Goal: Check status: Check status

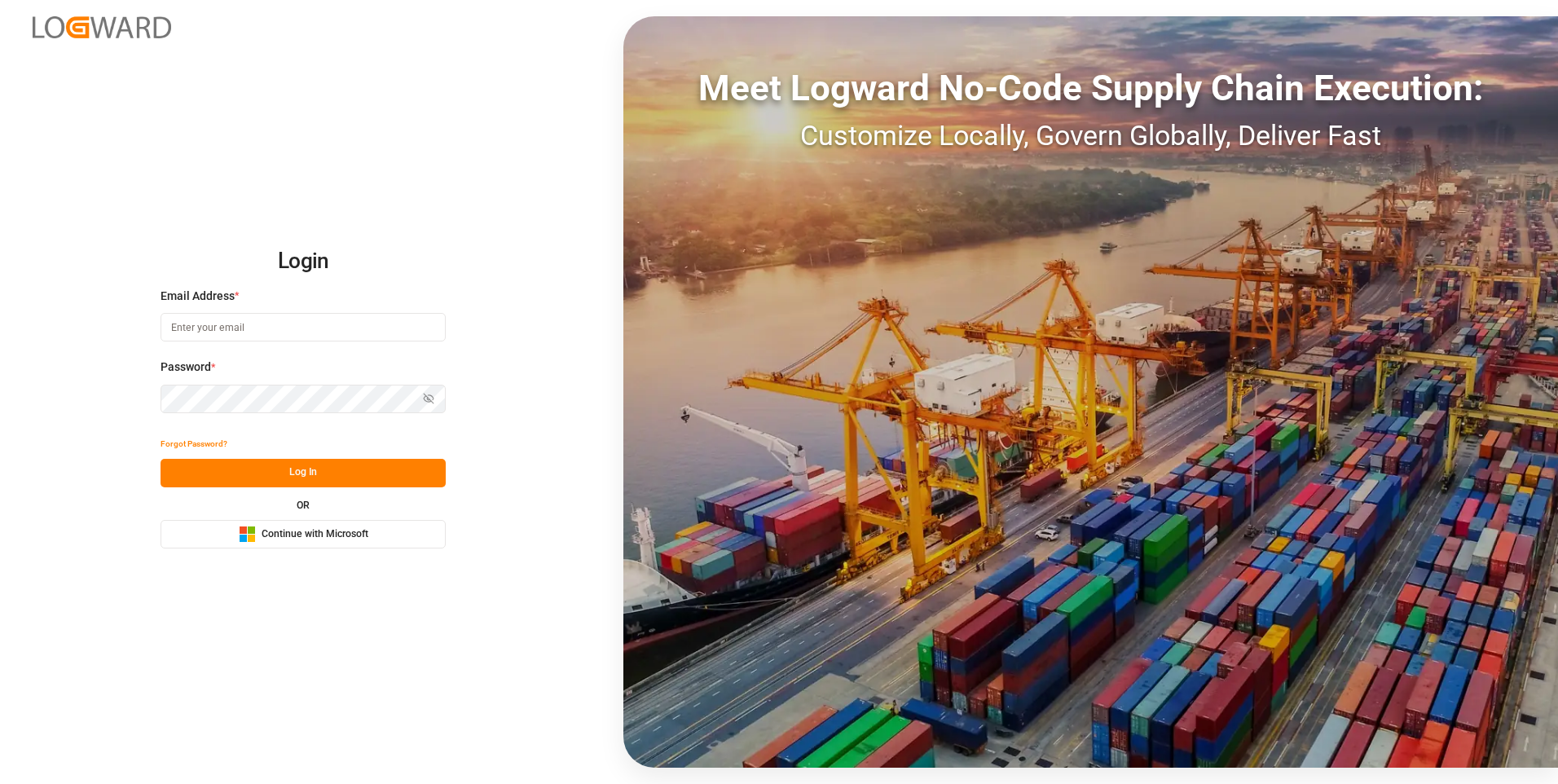
type input "Tania.dominguez@leschaco.com"
click at [370, 465] on button "Log In" at bounding box center [303, 472] width 286 height 29
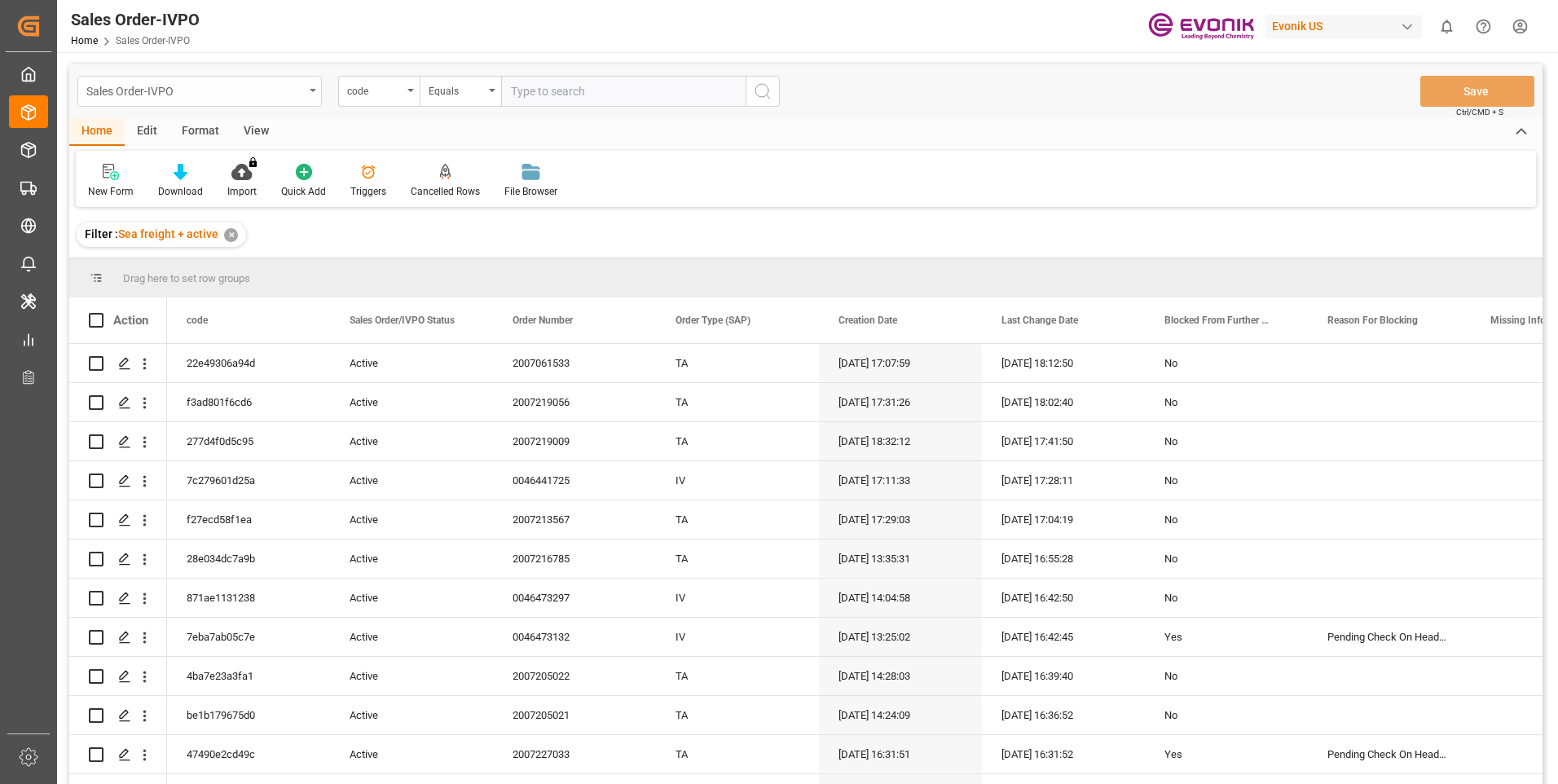
click at [307, 89] on div "Sales Order-IVPO" at bounding box center [199, 91] width 244 height 31
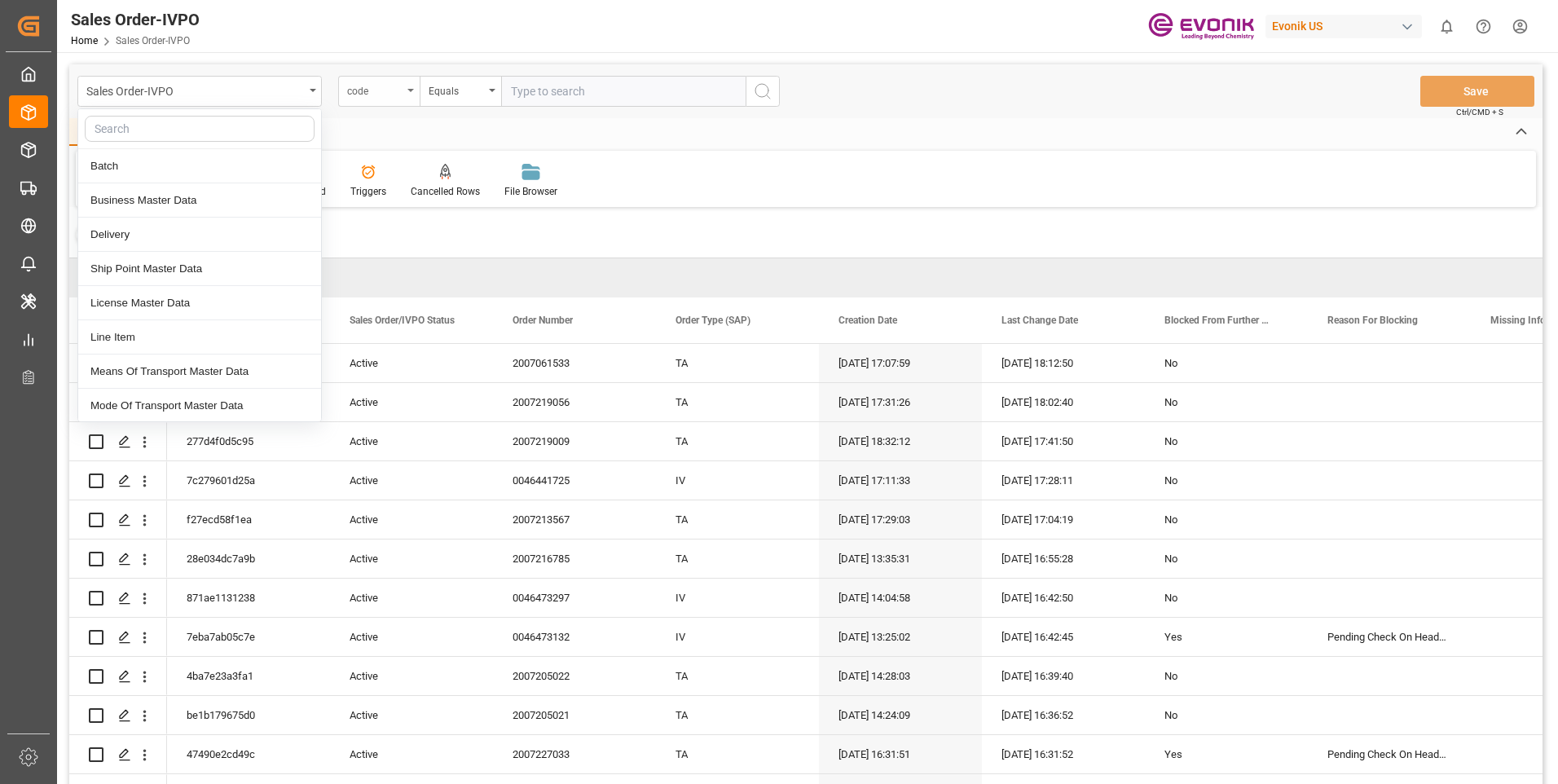
click at [406, 84] on div "code" at bounding box center [378, 91] width 81 height 31
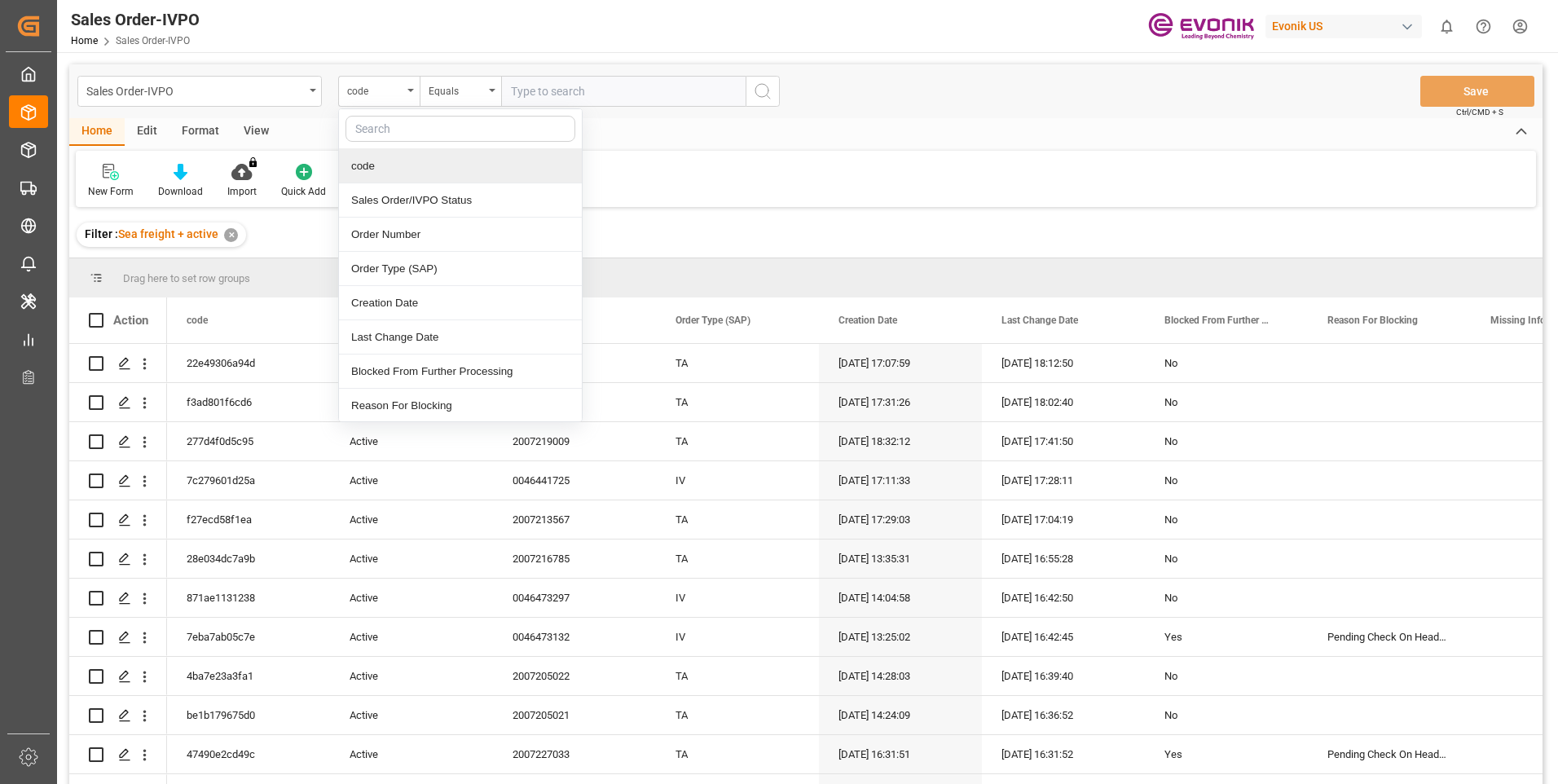
click at [391, 165] on div "code" at bounding box center [460, 166] width 243 height 35
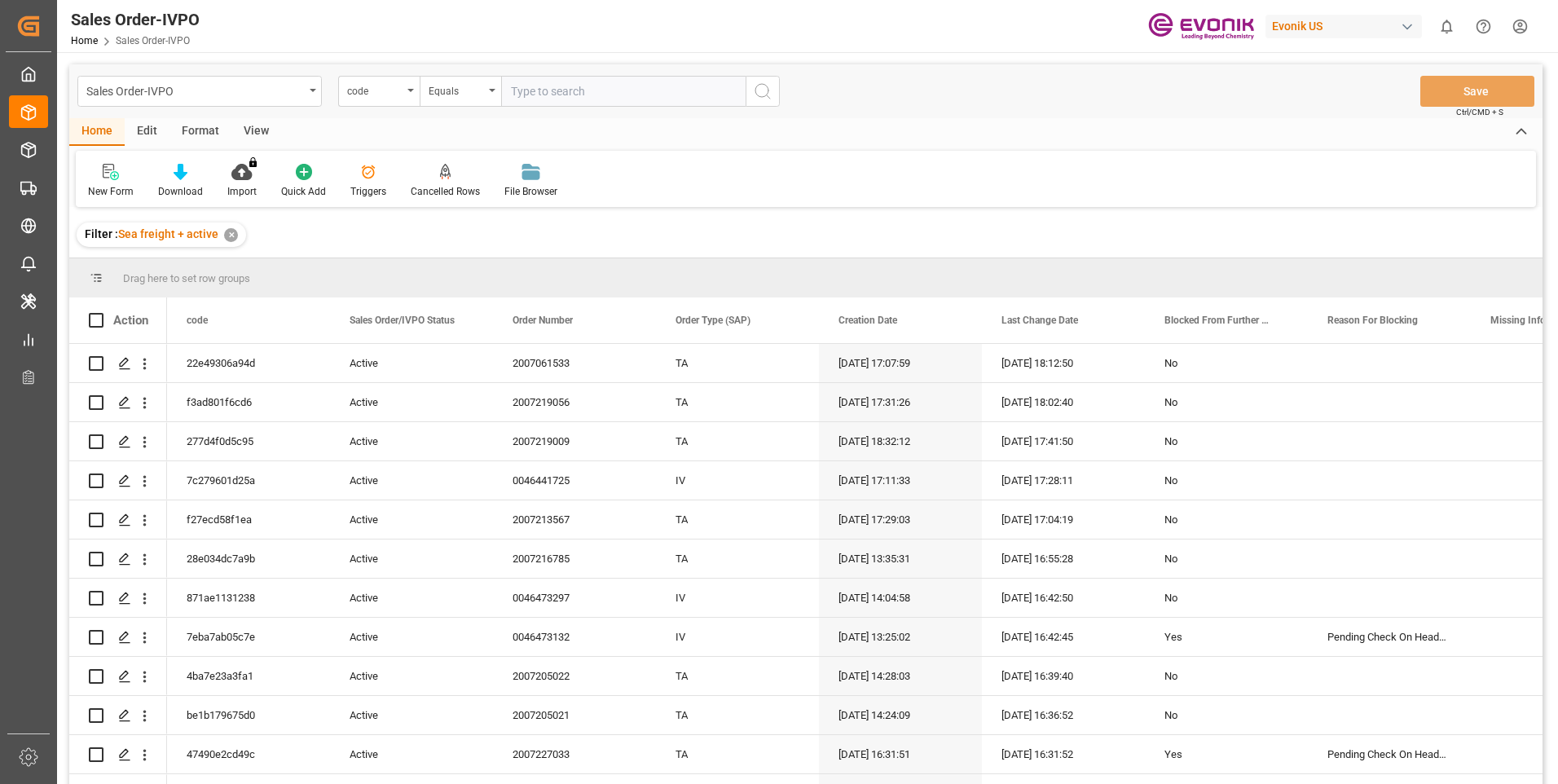
click at [627, 92] on input "text" at bounding box center [622, 91] width 244 height 31
click at [554, 92] on input "text" at bounding box center [622, 91] width 244 height 31
click at [406, 88] on div "code" at bounding box center [378, 91] width 81 height 31
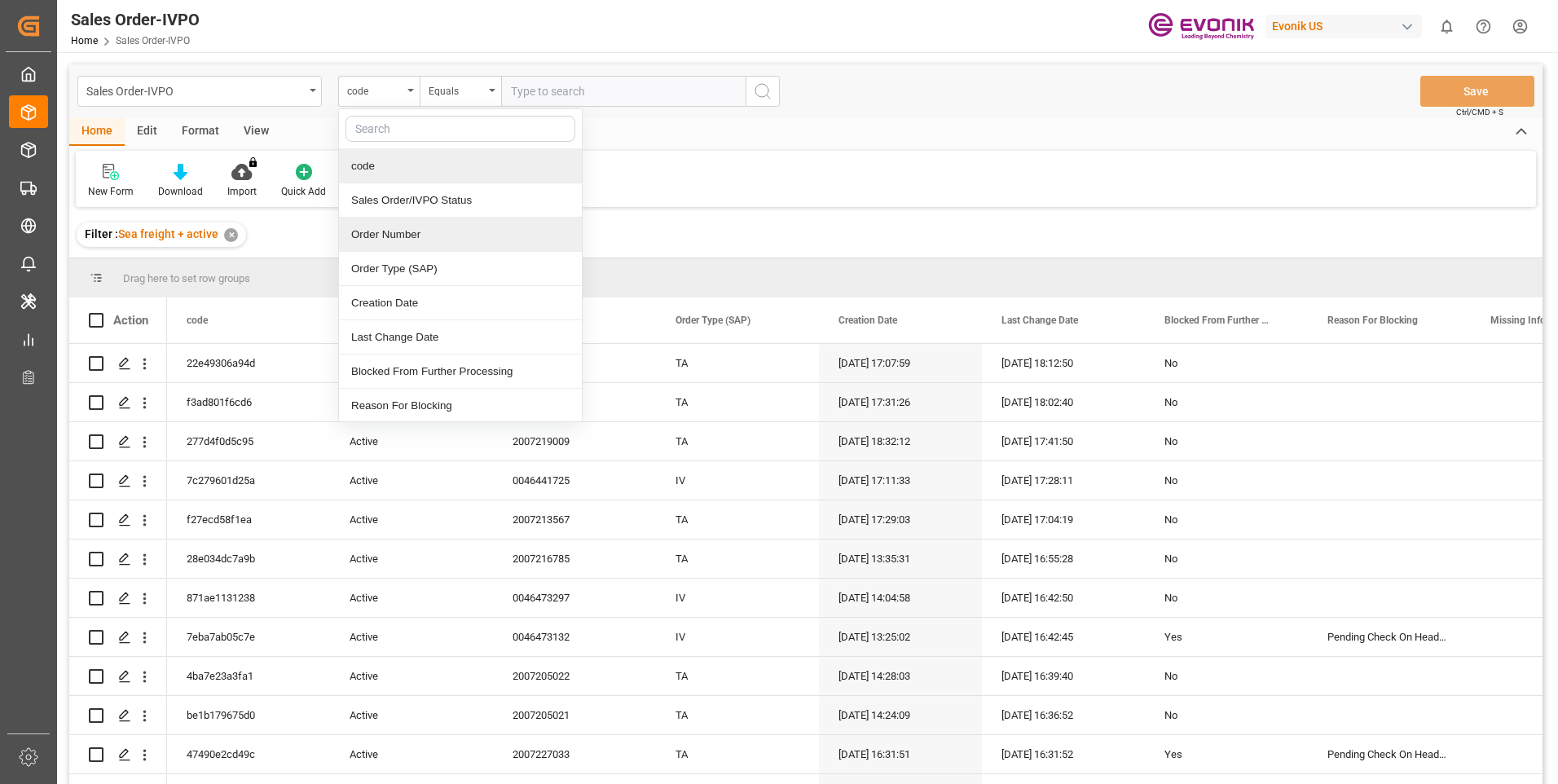
click at [382, 233] on div "Order Number" at bounding box center [460, 234] width 243 height 35
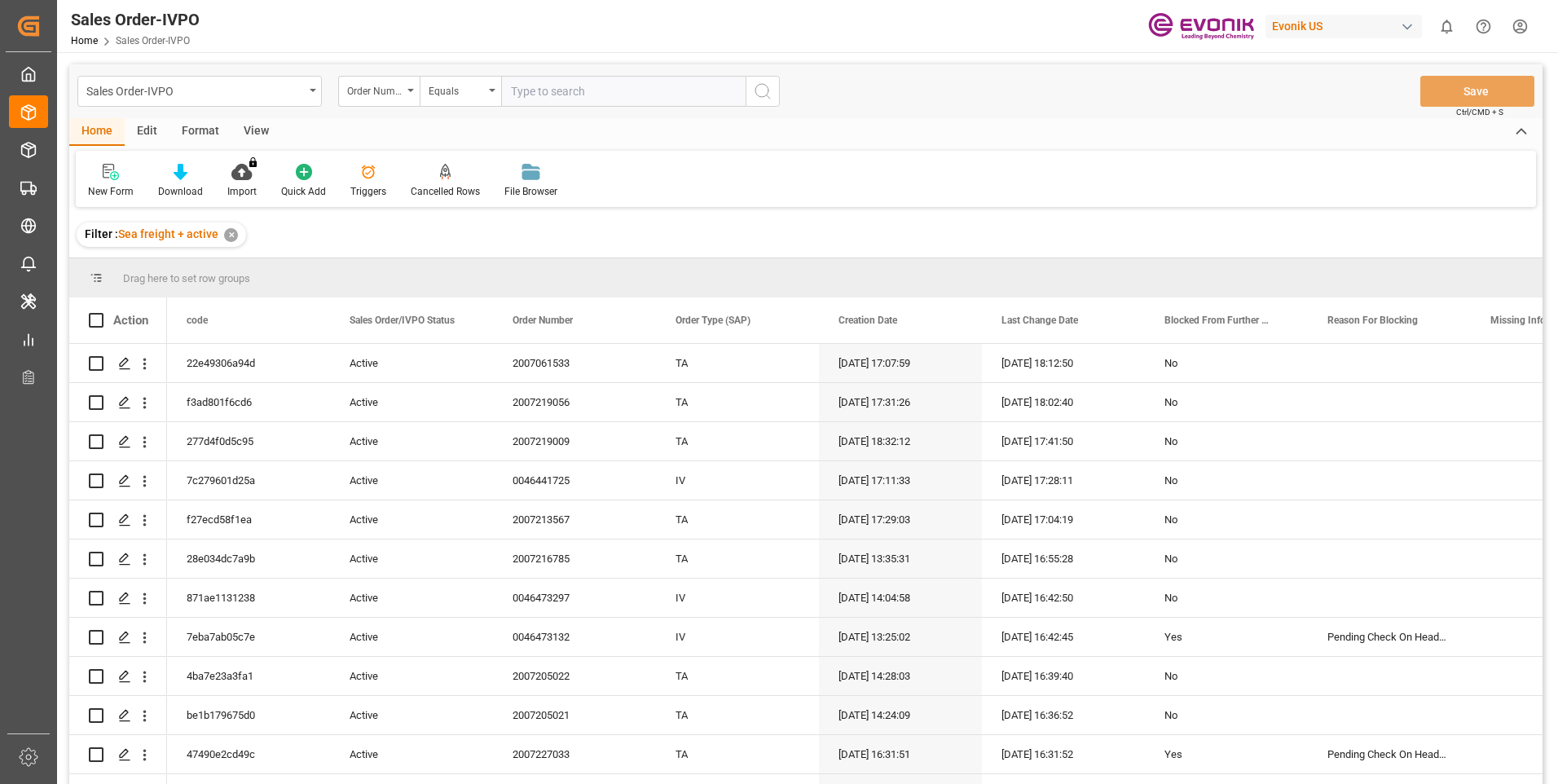
click at [602, 97] on input "text" at bounding box center [622, 91] width 244 height 31
paste input "2006984791"
type input "2006984791"
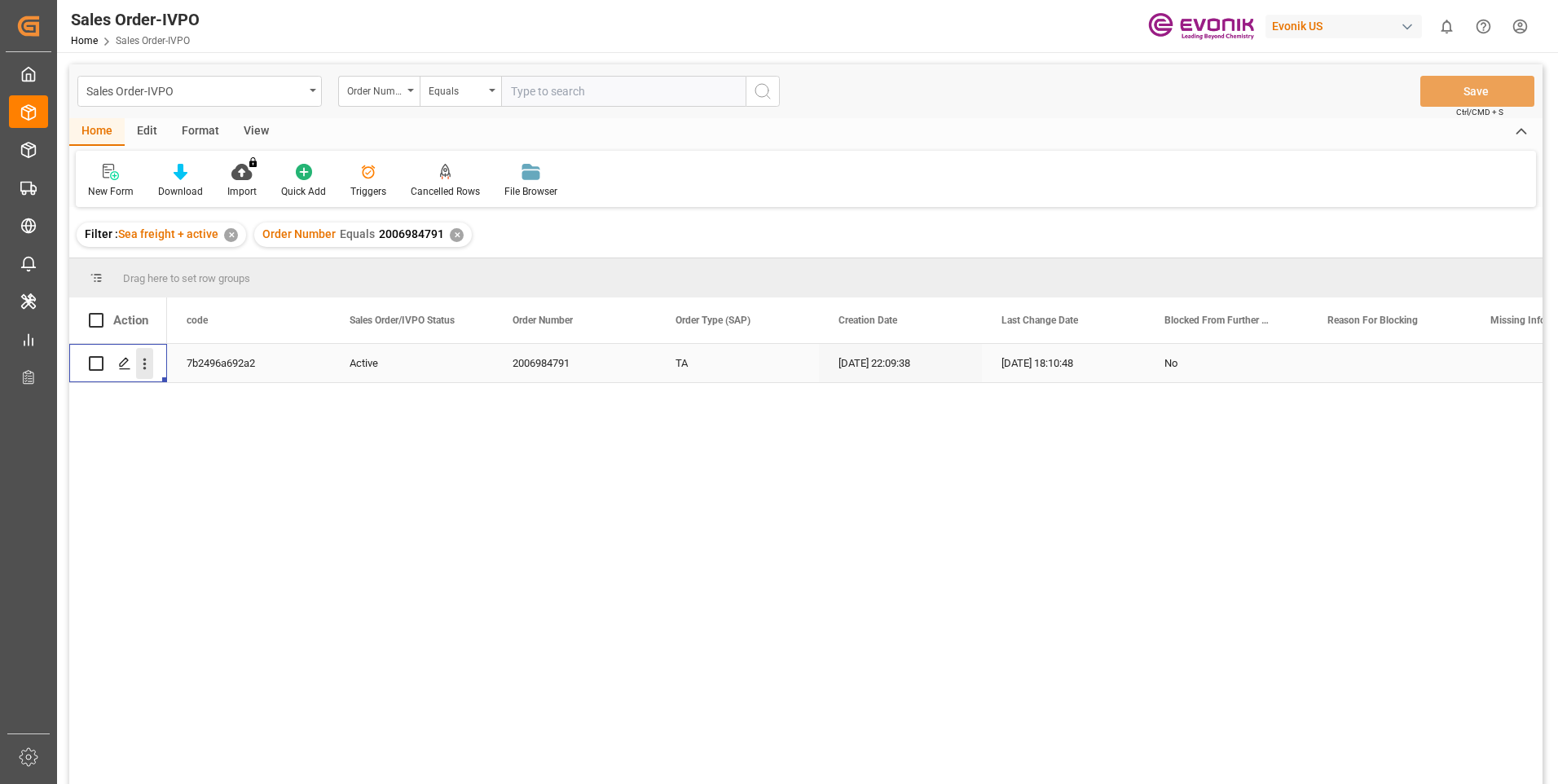
click at [148, 365] on icon "open menu" at bounding box center [144, 363] width 17 height 17
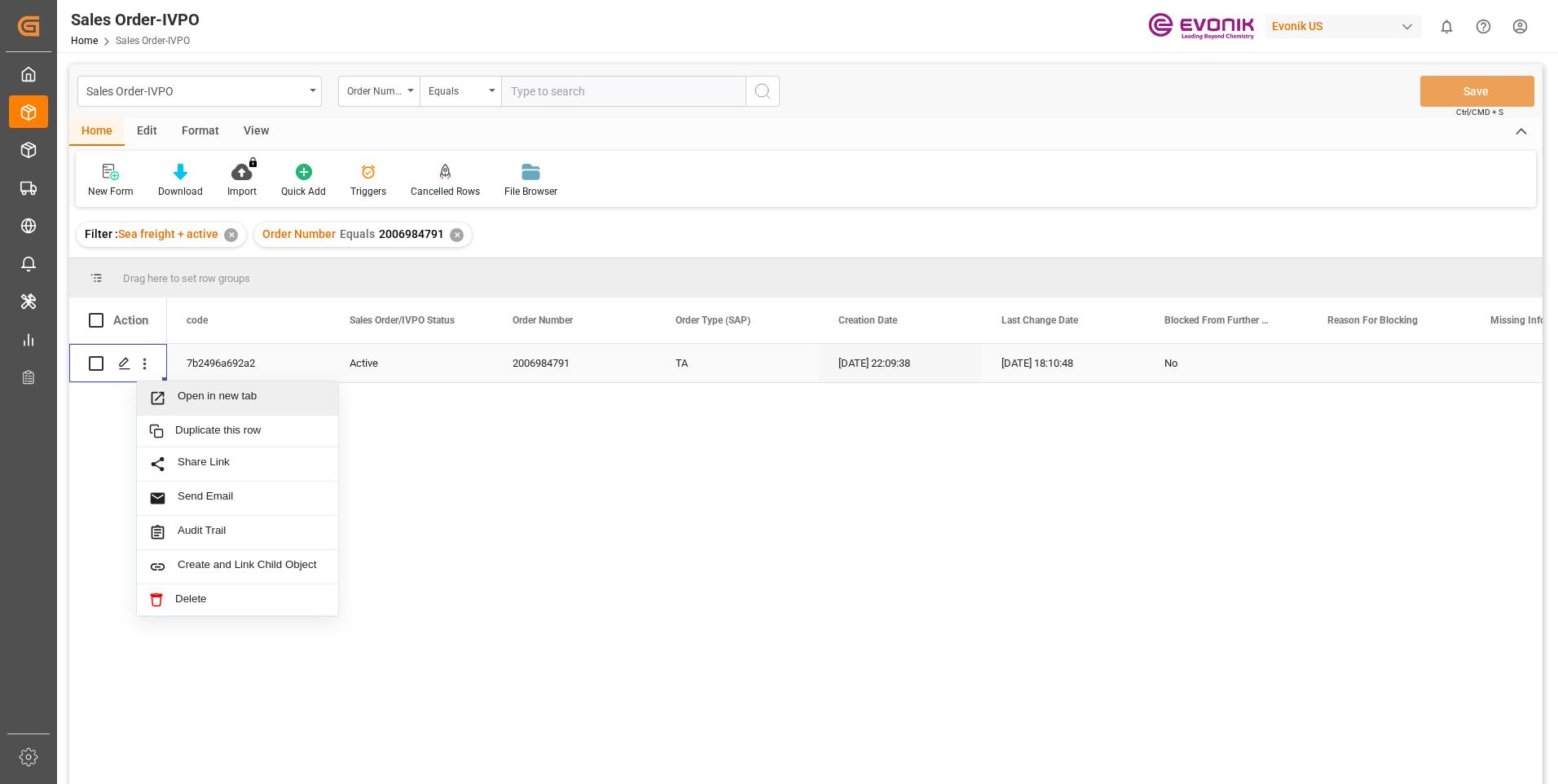
click at [178, 394] on span "Open in new tab" at bounding box center [252, 397] width 148 height 17
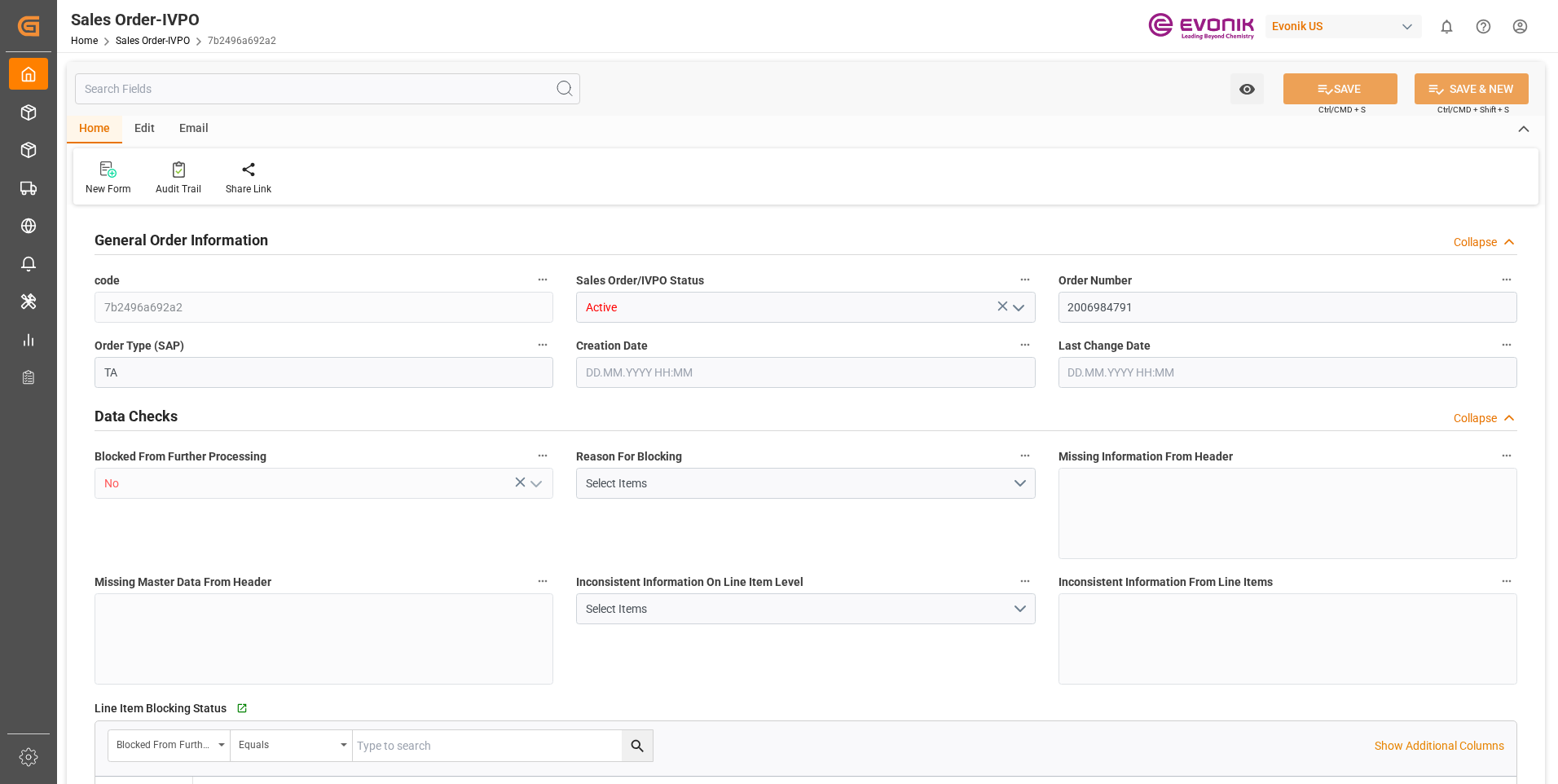
type input "COCTG"
type input "0"
type input "1"
type input "2"
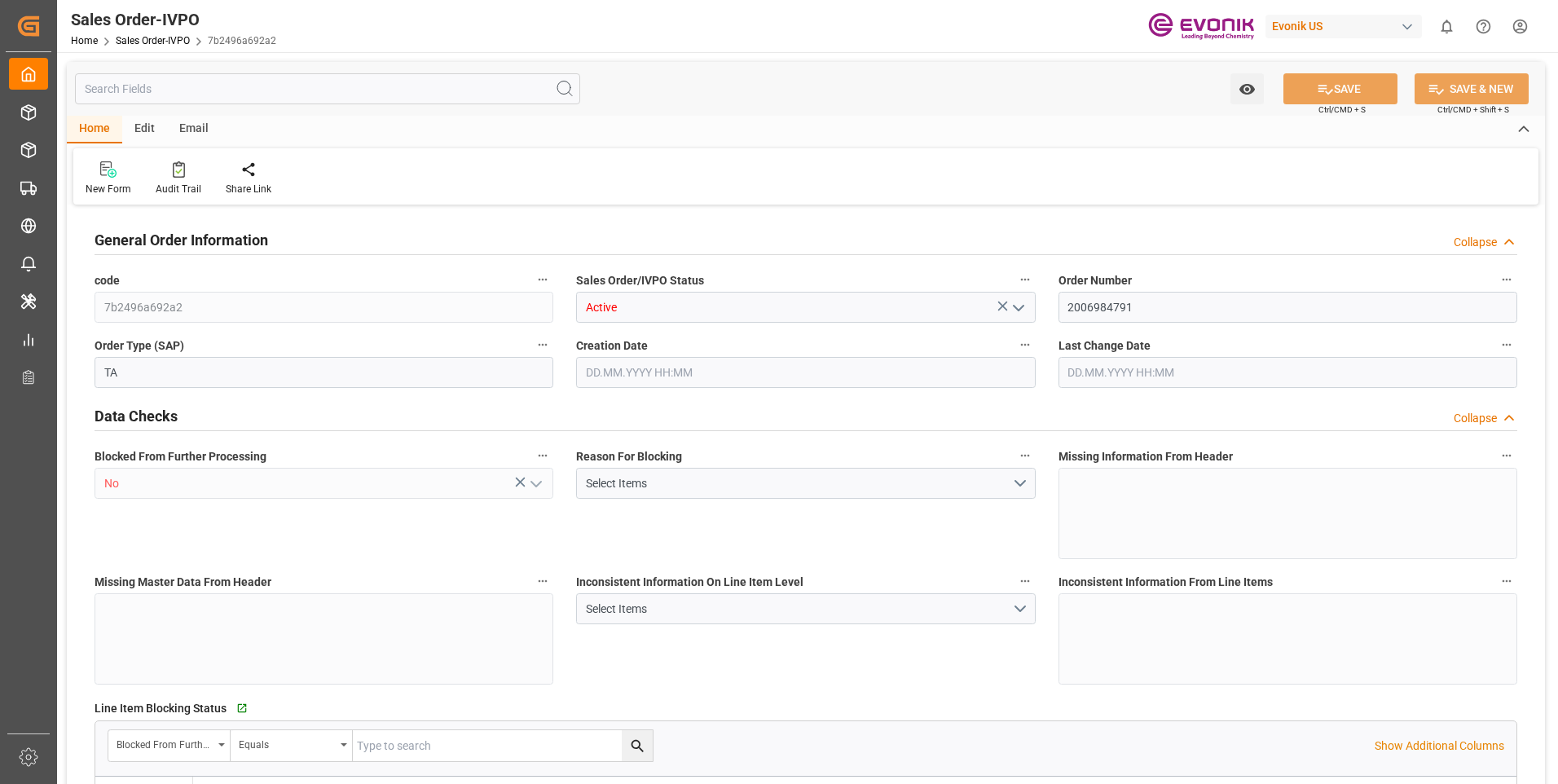
type input "18568"
type input "109.136"
type input "19000"
type input "60"
type input "[DATE] 22:09"
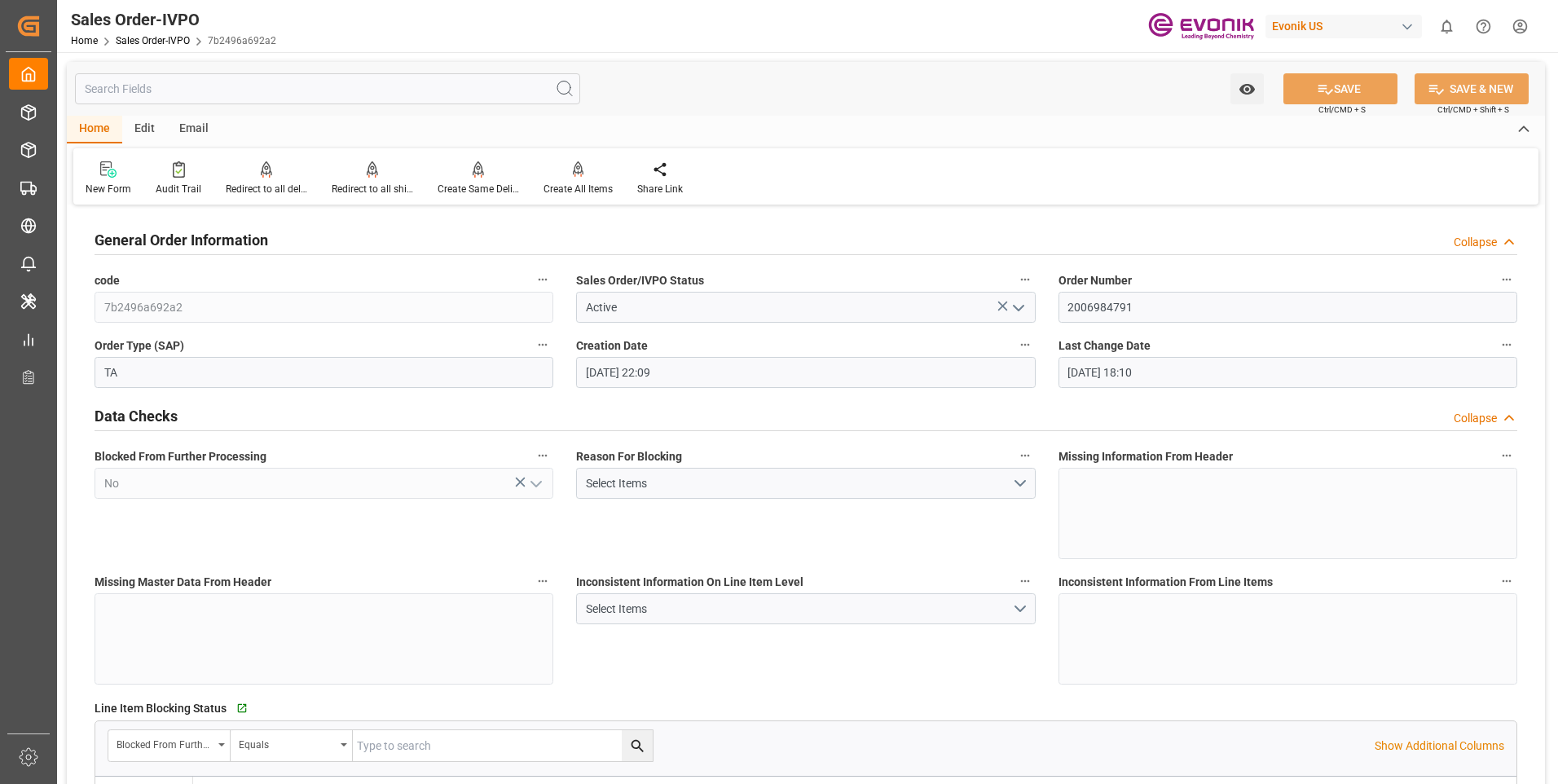
type input "[DATE] 18:10"
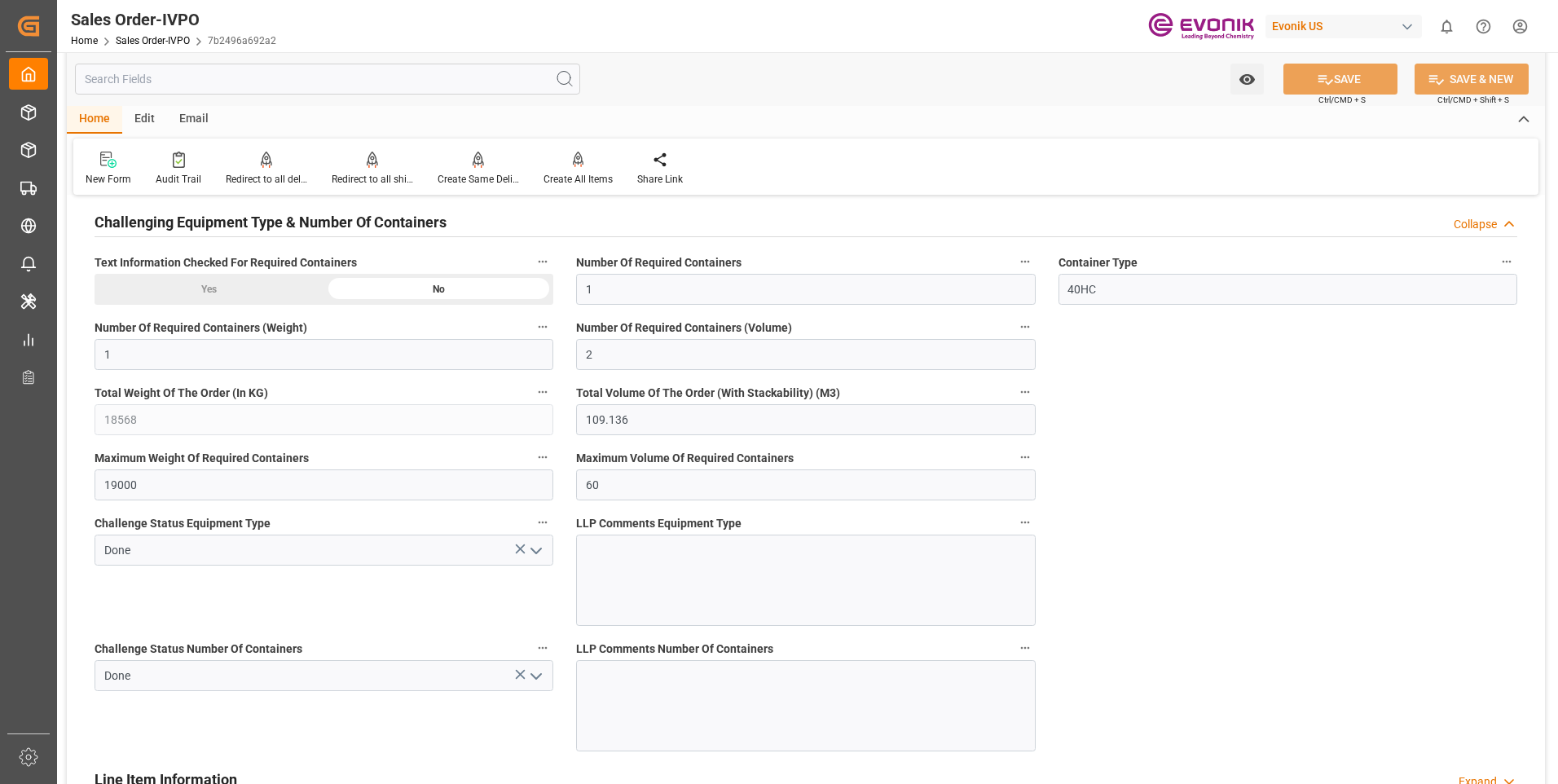
scroll to position [2688, 0]
